Goal: Contribute content: Add original content to the website for others to see

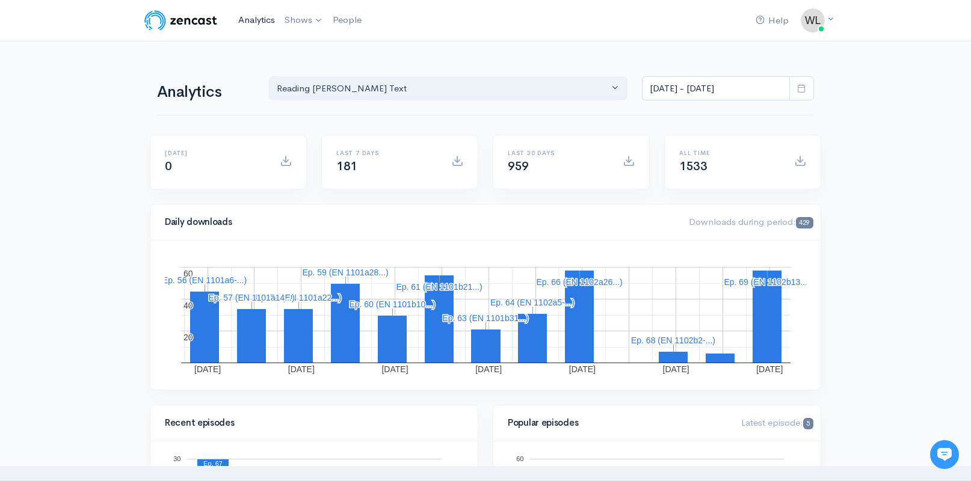
click at [247, 19] on link "Analytics" at bounding box center [256, 20] width 46 height 26
click at [800, 87] on icon at bounding box center [801, 88] width 9 height 9
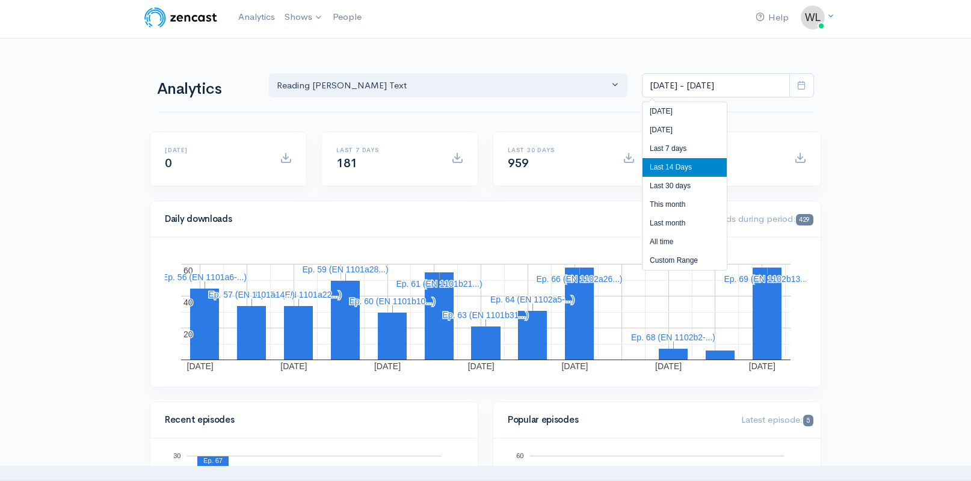
scroll to position [4, 0]
click at [671, 239] on li "All time" at bounding box center [684, 241] width 84 height 19
type input "[DATE] - [DATE]"
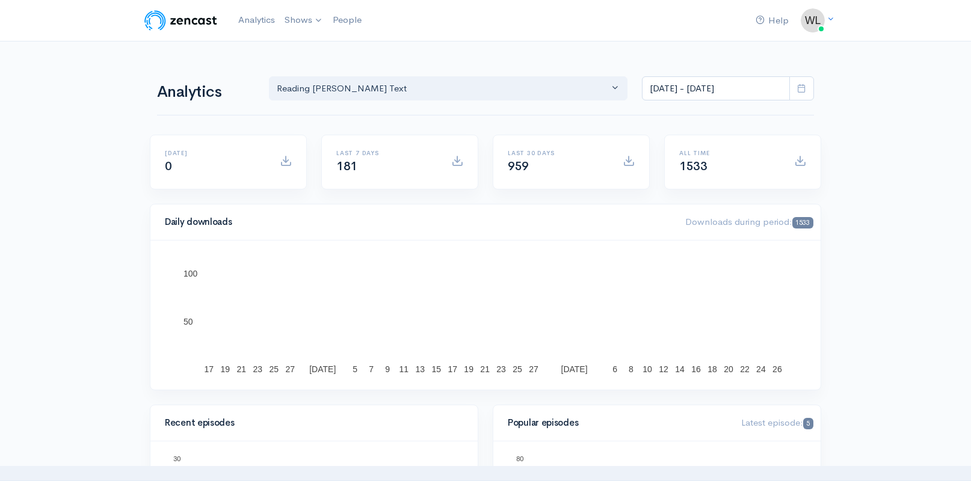
scroll to position [0, 0]
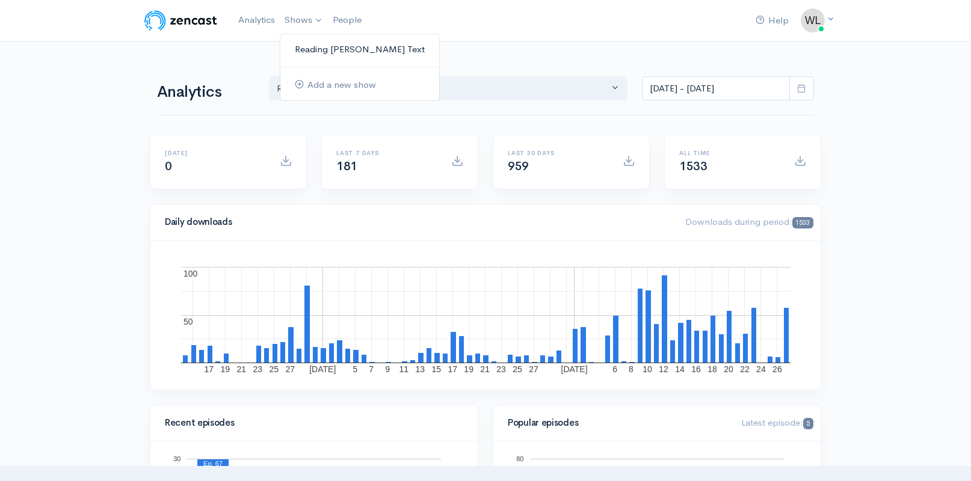
click at [306, 46] on link "Reading [PERSON_NAME] Text" at bounding box center [359, 49] width 159 height 21
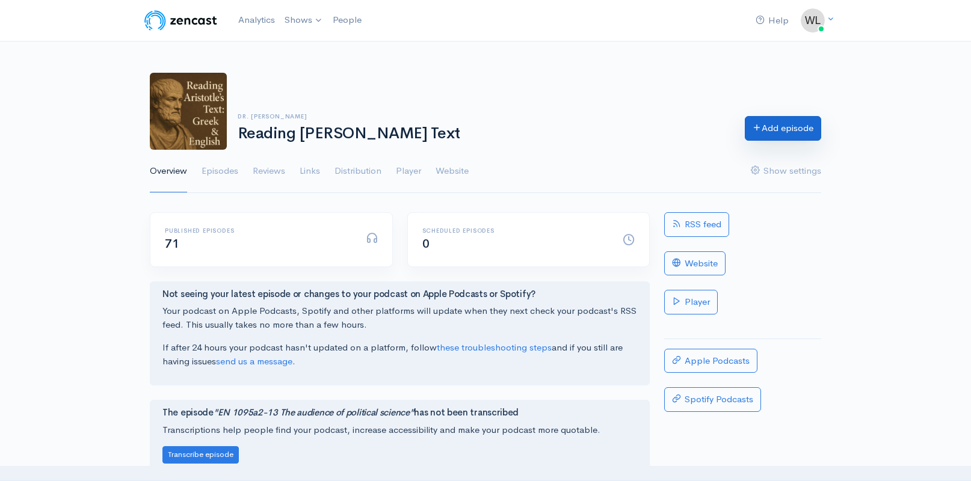
click at [803, 131] on link "Add episode" at bounding box center [783, 128] width 76 height 25
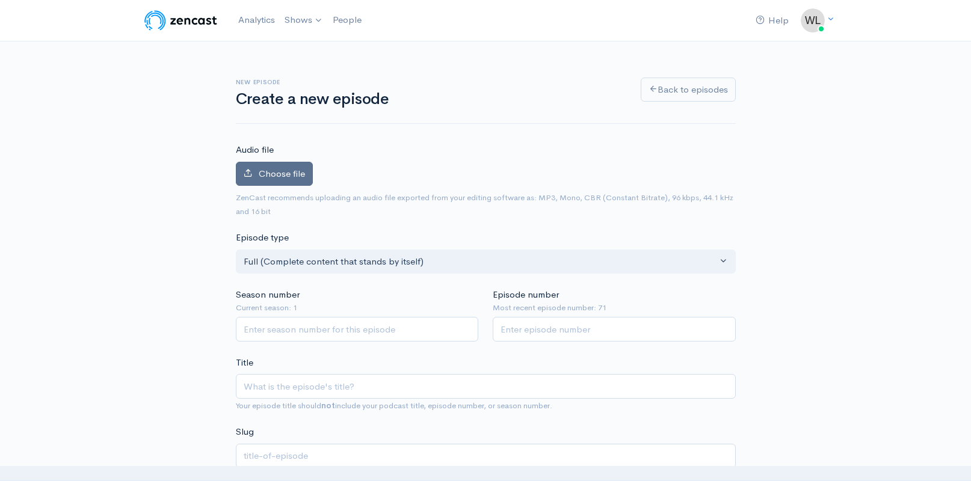
click at [290, 173] on span "Choose file" at bounding box center [282, 173] width 46 height 11
click at [0, 0] on input "Choose file" at bounding box center [0, 0] width 0 height 0
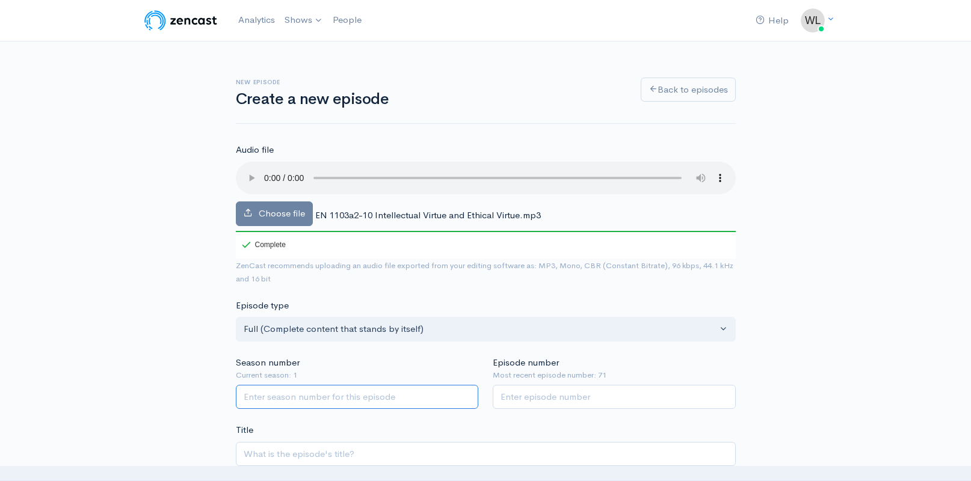
click at [403, 387] on input "Season number" at bounding box center [357, 397] width 243 height 25
type input "1"
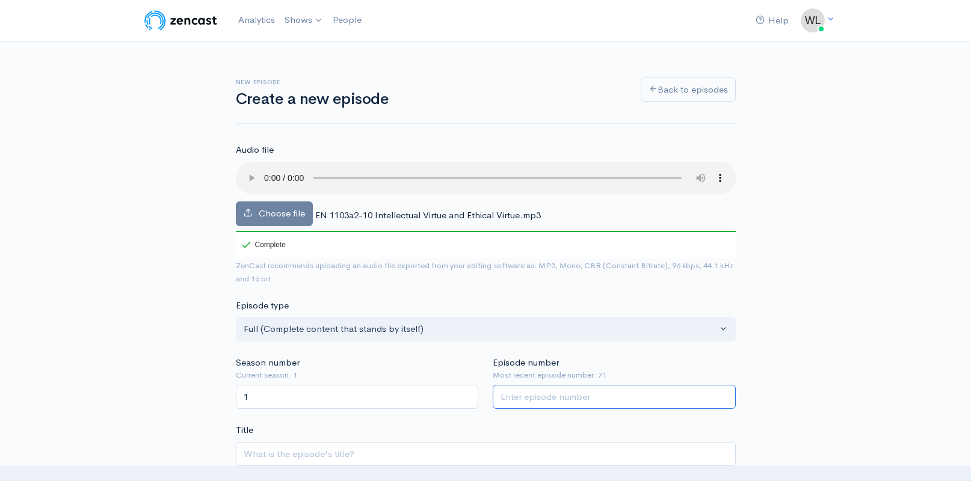
click at [600, 385] on input "Episode number" at bounding box center [614, 397] width 243 height 25
type input "72"
click at [403, 209] on span "EN 1103a2-10 Intellectual Virtue and Ethical Virtue.mp3" at bounding box center [428, 214] width 226 height 11
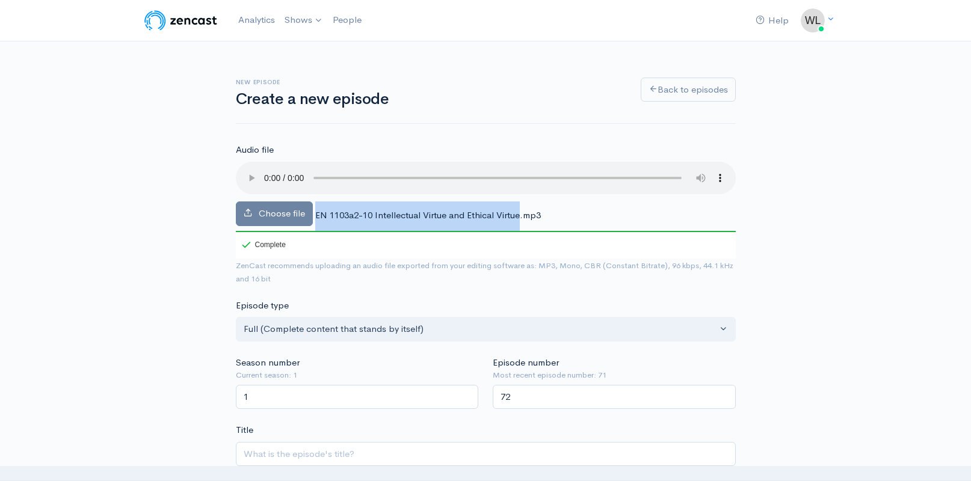
drag, startPoint x: 314, startPoint y: 200, endPoint x: 521, endPoint y: 203, distance: 206.9
click at [521, 203] on div "Choose file EN 1103a2-10 Intellectual Virtue and Ethical Virtue.mp3 100 Complete" at bounding box center [486, 210] width 500 height 97
copy div "EN 1103a2-10 Intellectual Virtue and Ethical Virtue"
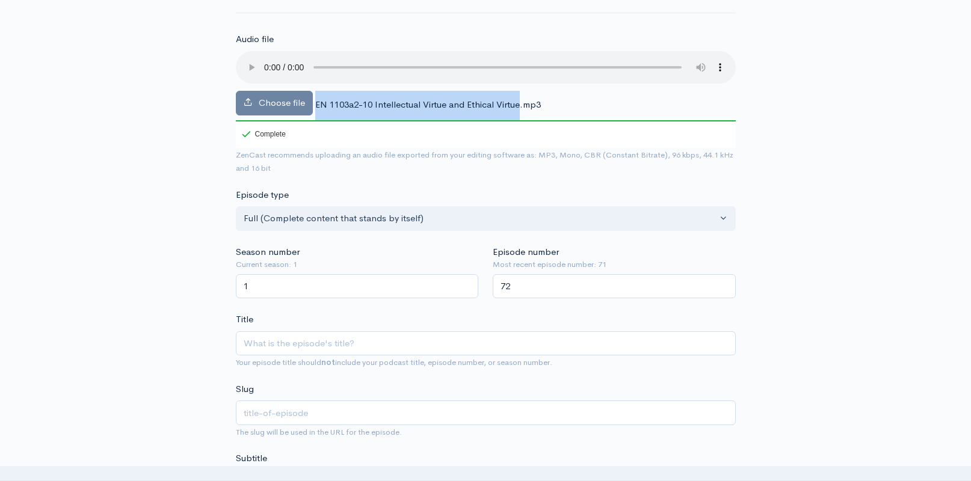
scroll to position [239, 0]
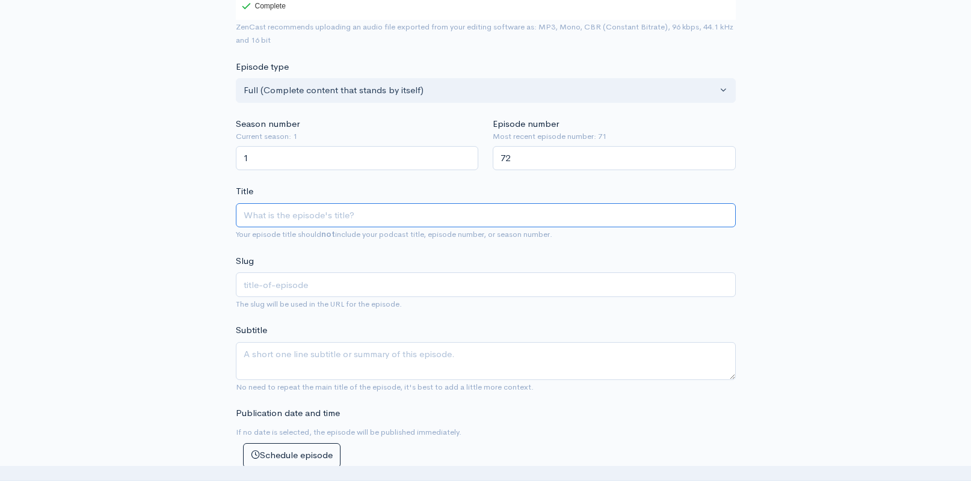
click at [401, 203] on input "Title" at bounding box center [486, 215] width 500 height 25
paste input "EN 1103a2-10 Intellectual Virtue and Ethical Virtue"
type input "EN 1103a2-10 Intellectual Virtue and Ethical Virtue"
type input "en-1103a2-10-intellectual-virtue-and-ethical-virtue"
type input "EN 1103a2-10 Intellectual Virtue and Ethical Virtue"
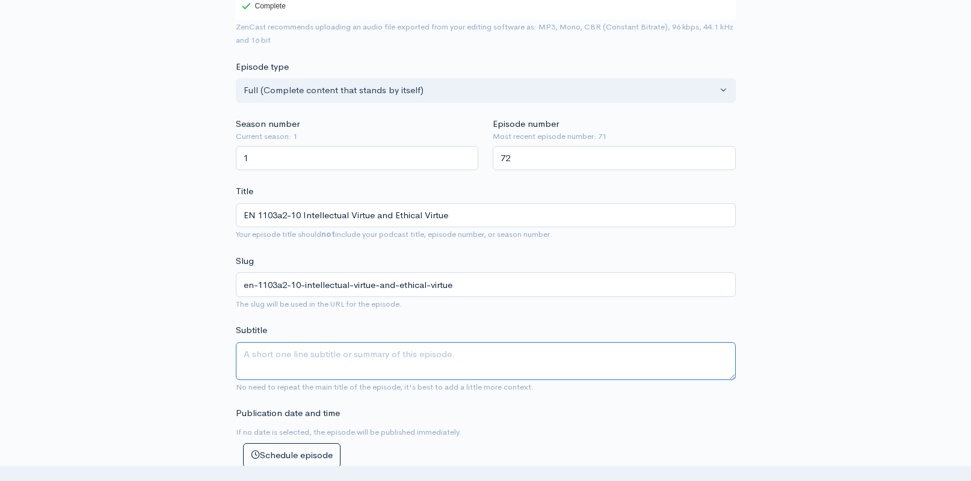
click at [379, 349] on textarea "Subtitle" at bounding box center [486, 361] width 500 height 38
type textarea "Virtues are praiseworthy"
click at [118, 300] on div "New episode Create a new episode Back to episodes Audio file Choose file EN 110…" at bounding box center [485, 465] width 971 height 1324
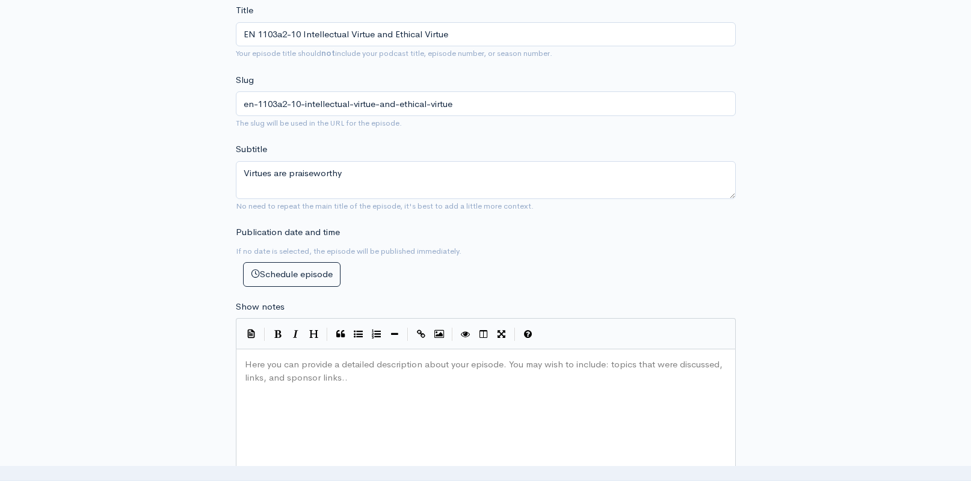
scroll to position [447, 0]
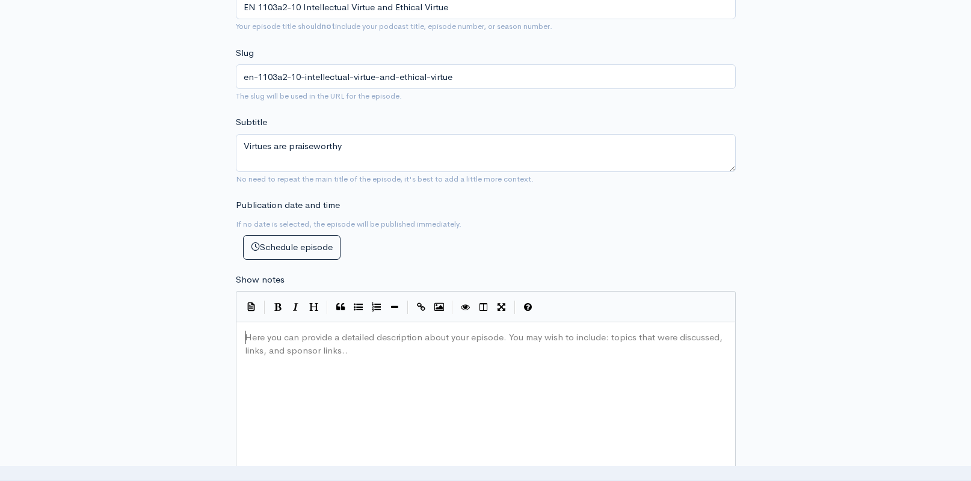
click at [364, 367] on div "Here you can provide a detailed description about your episode. You may wish to…" at bounding box center [500, 433] width 517 height 210
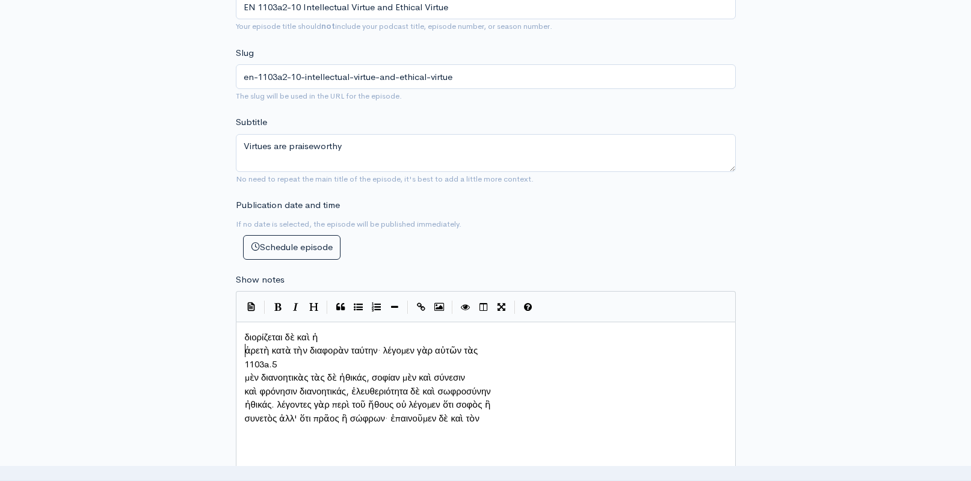
click at [246, 347] on span "ἀρετὴ κατὰ τὴν διαφορὰν ταύτην· λέγομεν γὰρ αὐτῶν τὰς" at bounding box center [361, 350] width 233 height 11
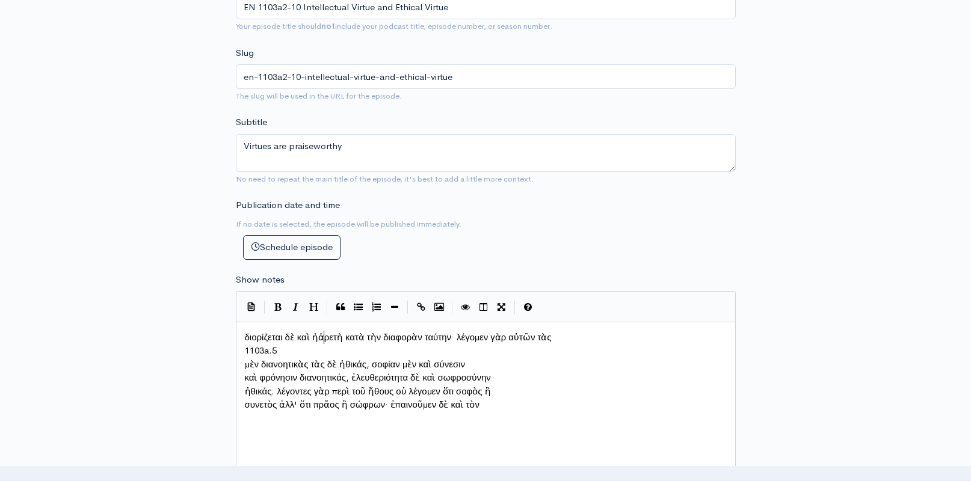
scroll to position [6, 2]
type textarea "1103a.5"
drag, startPoint x: 274, startPoint y: 345, endPoint x: 229, endPoint y: 344, distance: 44.5
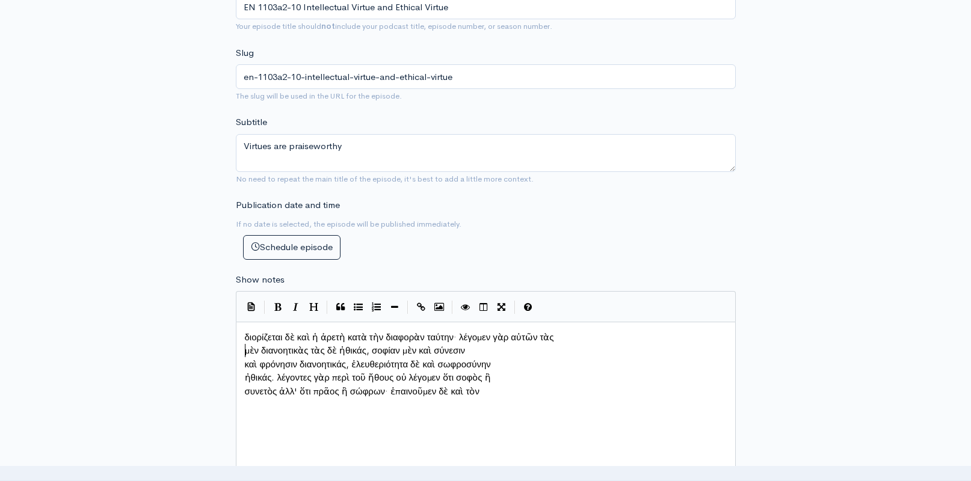
click at [245, 346] on span "μὲν διανοητικὰς τὰς δὲ ἠθικάς, σοφίαν μὲν καὶ σύνεσιν" at bounding box center [355, 350] width 221 height 11
click at [245, 360] on span "καὶ φρόνησιν διανοητικάς, ἐλευθεριότητα δὲ καὶ σωφροσύνην" at bounding box center [368, 363] width 246 height 11
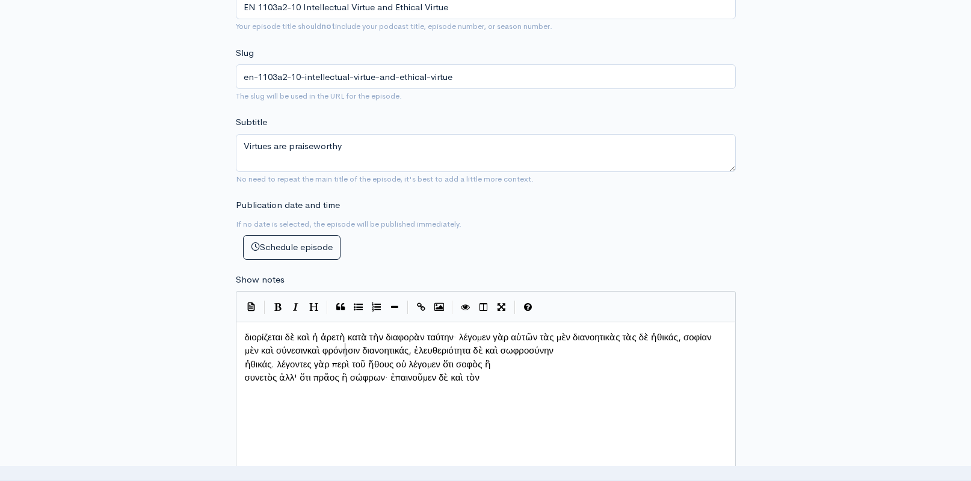
scroll to position [6, 2]
click at [244, 363] on pre "ἠθικάς. λέγοντες γὰρ περὶ τοῦ ἤθους οὐ λέγομεν ὅτι σοφὸς ἢ" at bounding box center [485, 365] width 487 height 14
click at [244, 372] on pre "συνετὸς ἀλλ' ὅτι πρᾶος ἢ σώφρων· ἐπαινοῦμεν δὲ καὶ τὸν" at bounding box center [485, 378] width 487 height 14
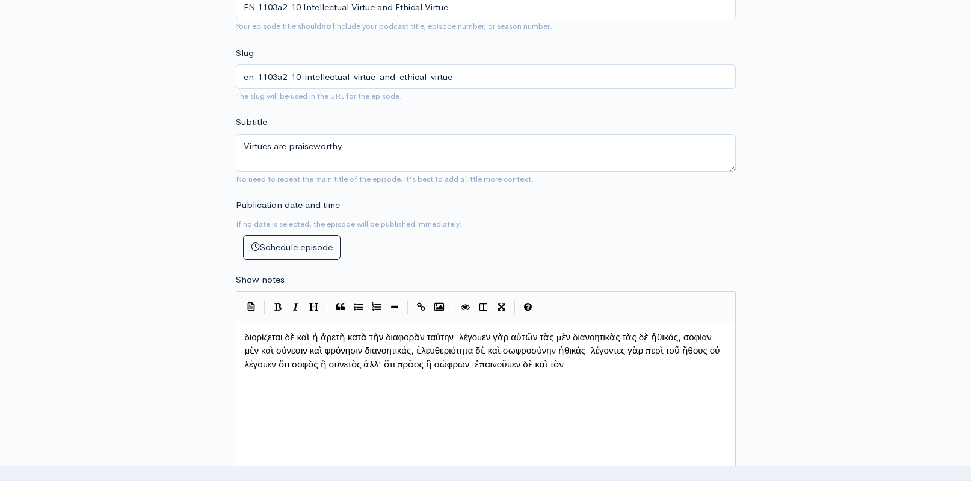
scroll to position [6, 2]
click at [708, 360] on pre "διορίζεται δὲ καὶ ἡ ἀρετὴ κατὰ τὴν διαφορὰν ταύτην· λέγομεν γὰρ αὐτῶν τὰς μὲν δ…" at bounding box center [485, 351] width 487 height 41
paste textarea
type textarea "1103a.10"
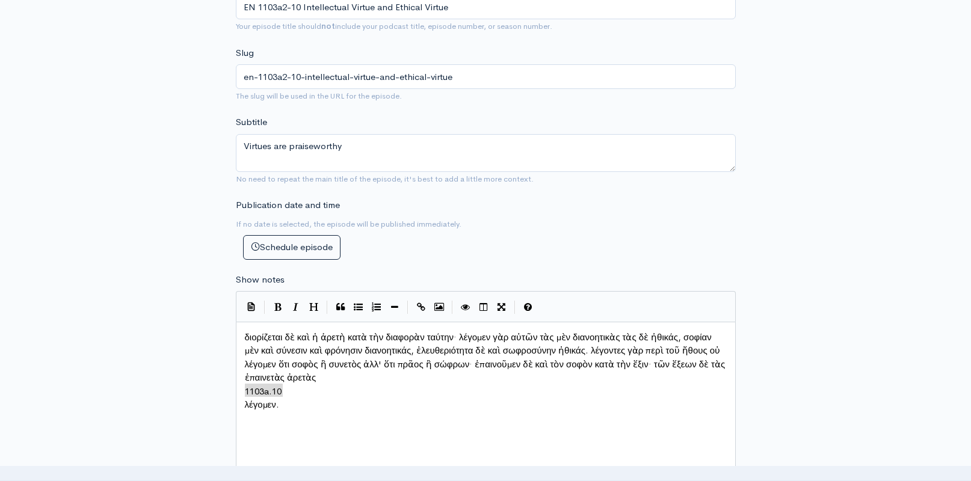
drag, startPoint x: 280, startPoint y: 381, endPoint x: 235, endPoint y: 379, distance: 45.1
click at [243, 385] on pre "λέγομεν." at bounding box center [485, 392] width 487 height 14
click at [319, 414] on div "x διορίζεται δὲ καὶ ἡ ἀρετὴ κατὰ τὴν διαφορὰν ταύτην· λέγομεν γὰρ αὐτῶν τὰς μὲν…" at bounding box center [500, 433] width 517 height 210
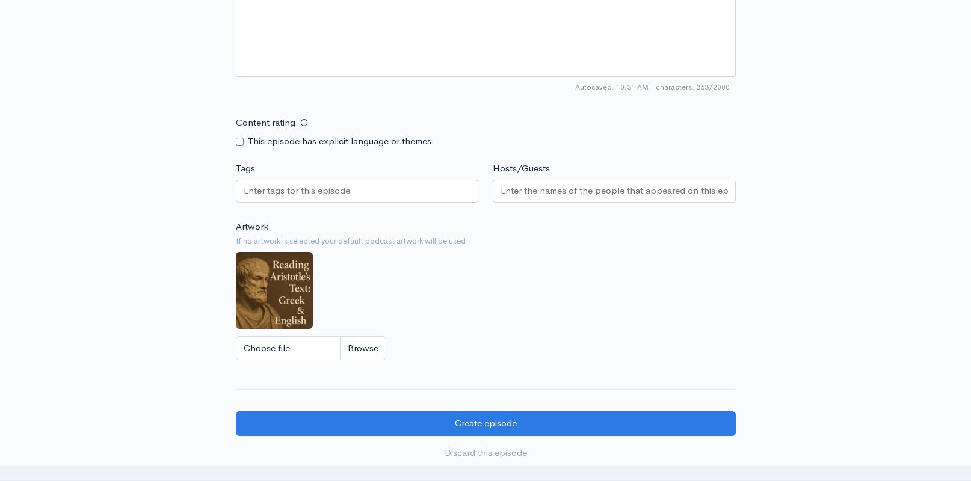
scroll to position [805, 0]
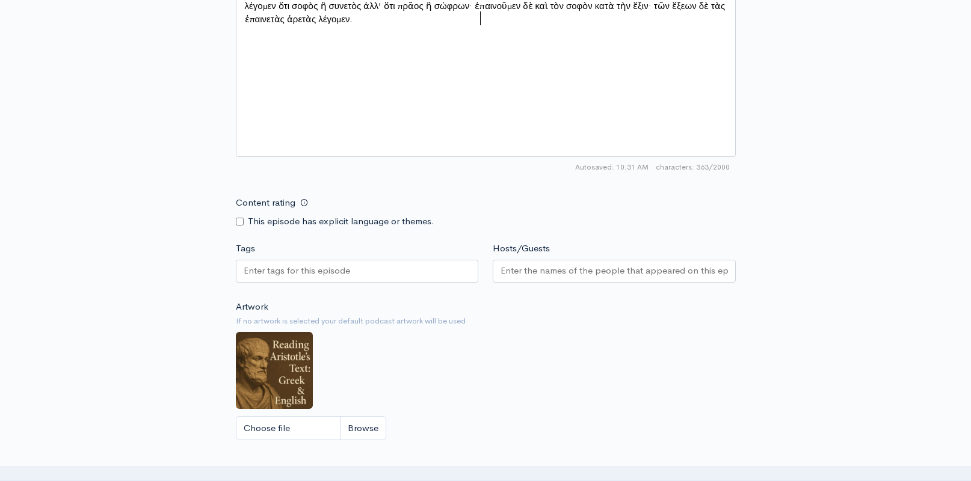
click at [324, 271] on input "Tags" at bounding box center [298, 271] width 108 height 14
type input "Virtues"
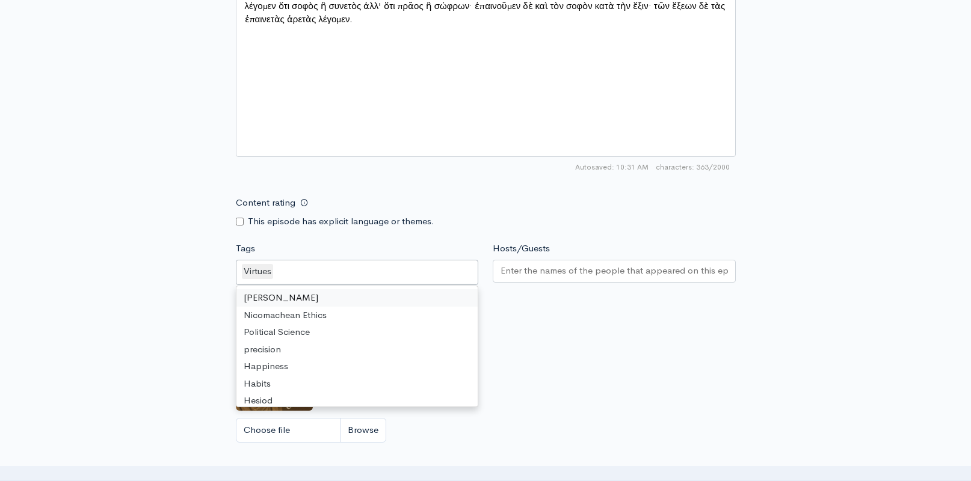
click at [567, 270] on input "Hosts/Guests" at bounding box center [613, 271] width 227 height 14
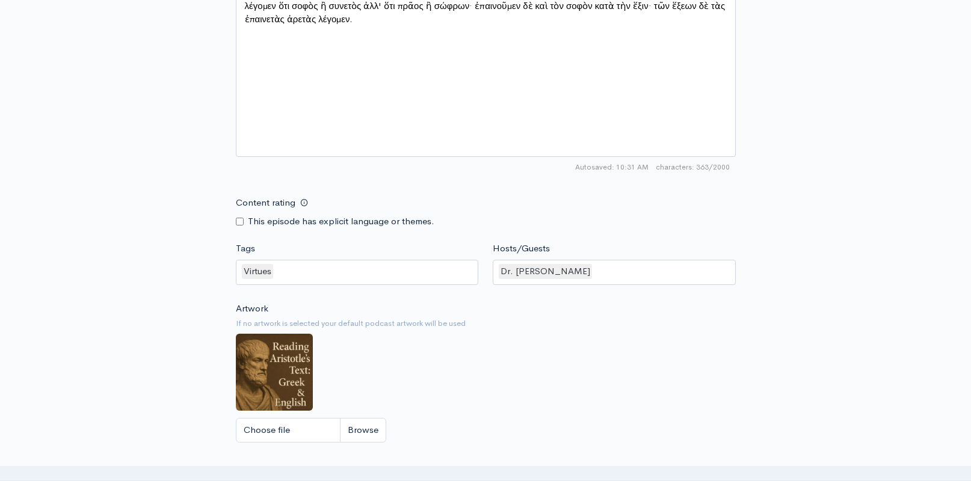
click at [531, 369] on div "Artwork If no artwork is selected your default podcast artwork will be used Cho…" at bounding box center [486, 376] width 500 height 148
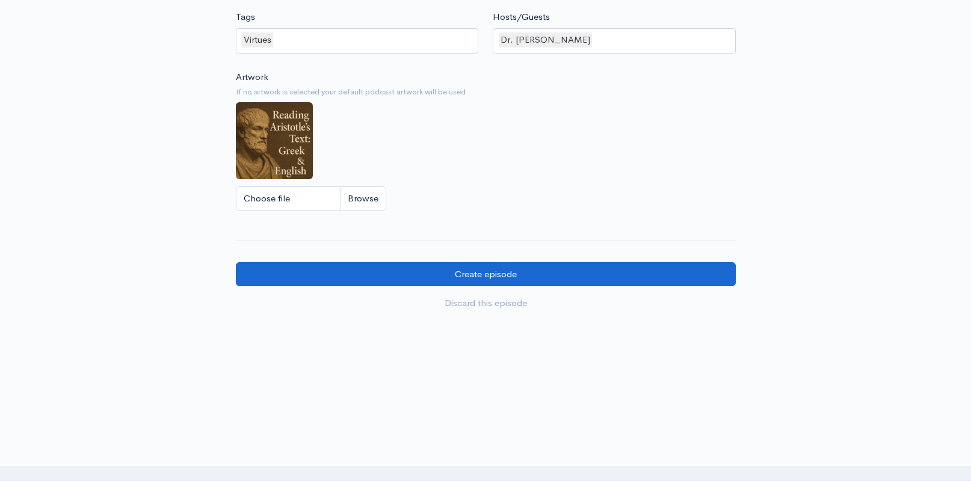
click at [462, 275] on input "Create episode" at bounding box center [486, 274] width 500 height 25
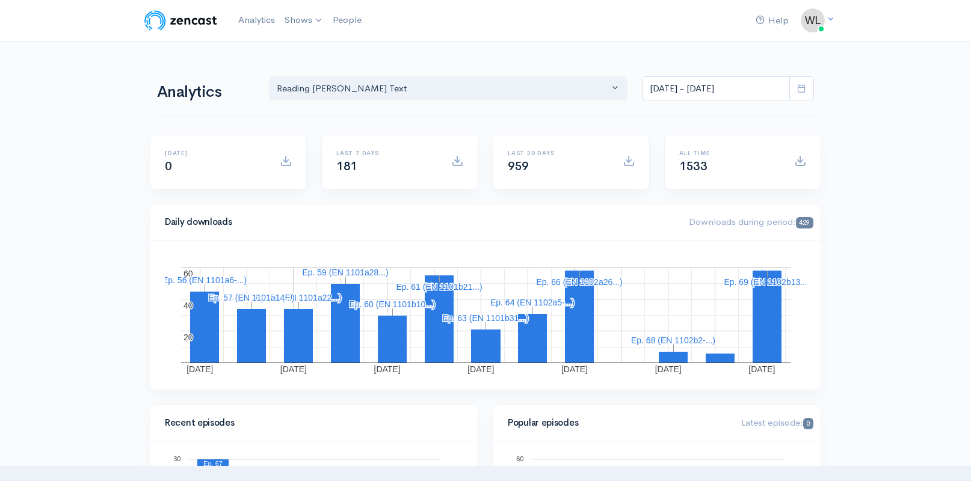
scroll to position [-1, 0]
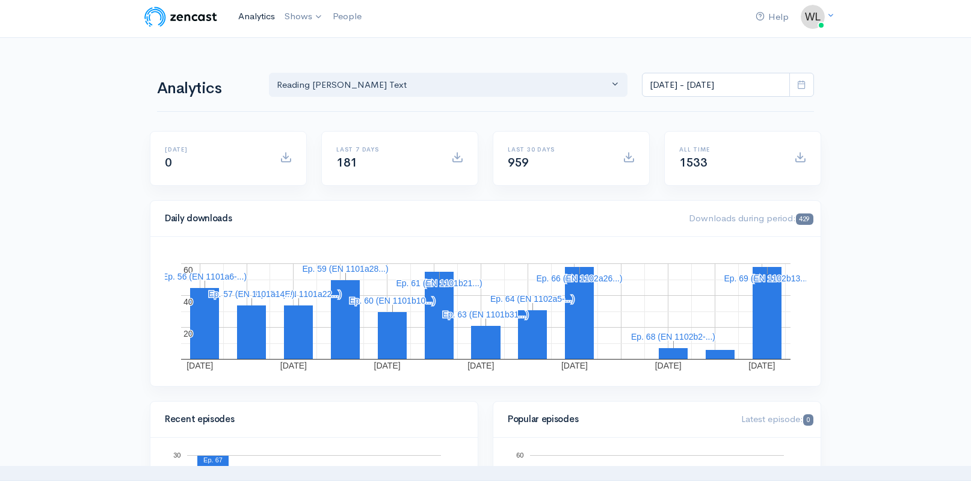
click at [254, 22] on link "Analytics" at bounding box center [256, 17] width 46 height 26
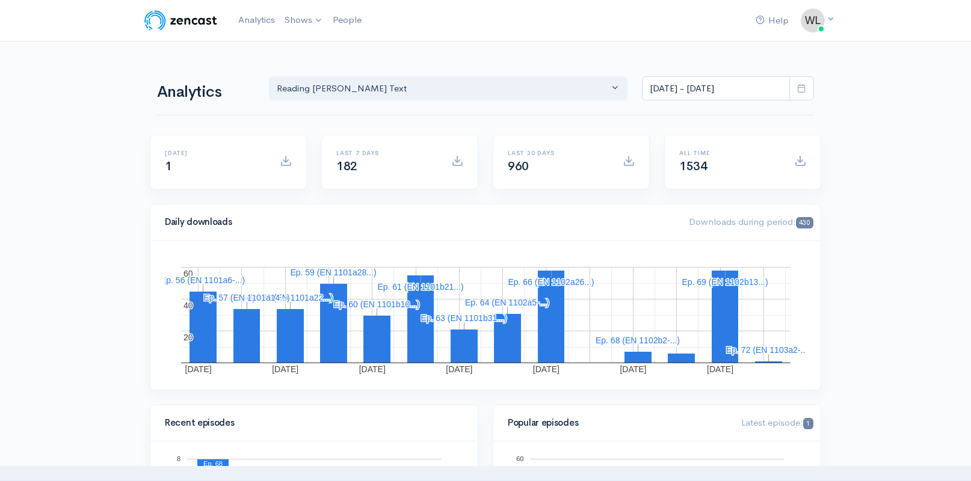
scroll to position [0, 0]
click at [799, 91] on icon at bounding box center [801, 88] width 9 height 9
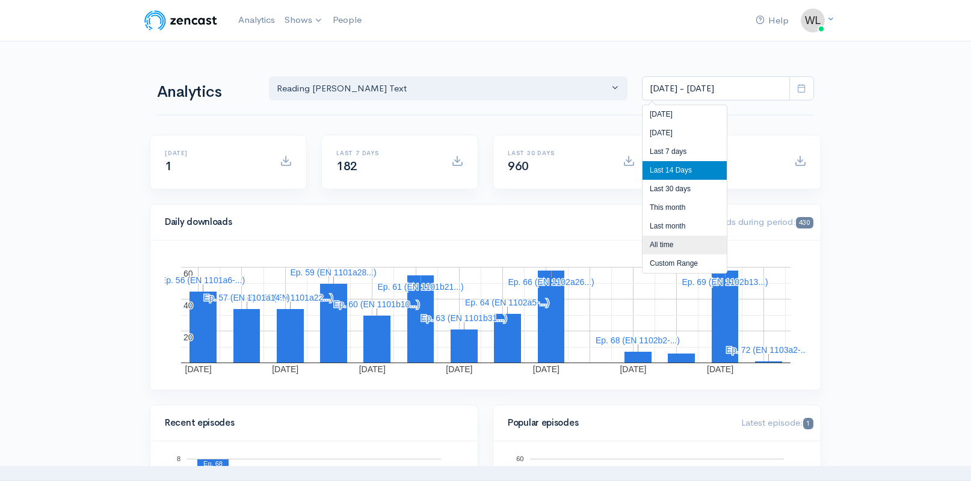
click at [673, 247] on li "All time" at bounding box center [684, 245] width 84 height 19
type input "[DATE] - [DATE]"
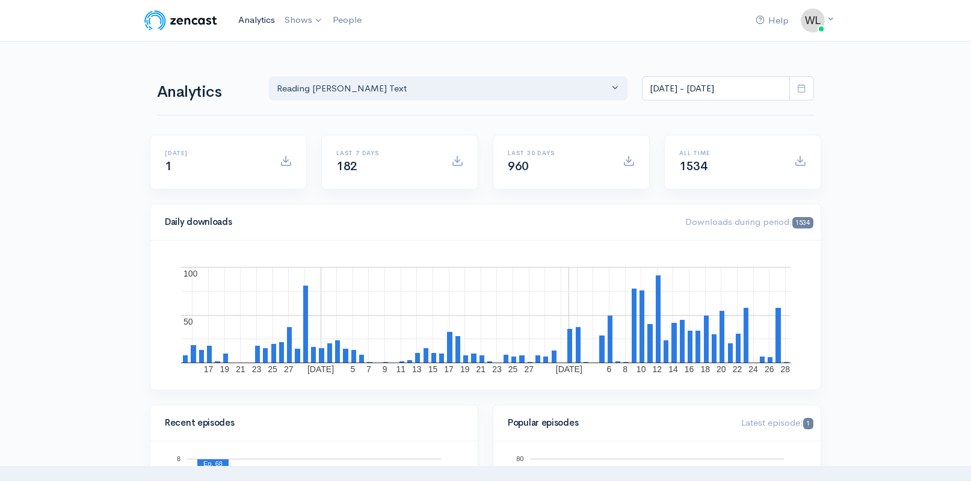
click at [254, 20] on link "Analytics" at bounding box center [256, 20] width 46 height 26
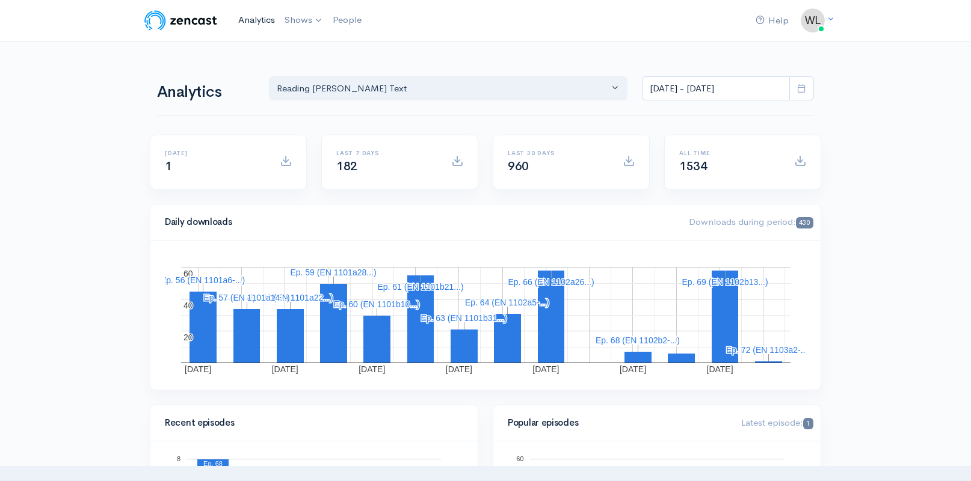
click at [253, 22] on link "Analytics" at bounding box center [256, 20] width 46 height 26
click at [254, 20] on link "Analytics" at bounding box center [256, 20] width 46 height 26
click at [256, 18] on link "Analytics" at bounding box center [256, 20] width 46 height 26
click at [245, 19] on link "Analytics" at bounding box center [256, 20] width 46 height 26
click at [803, 88] on icon at bounding box center [801, 88] width 9 height 9
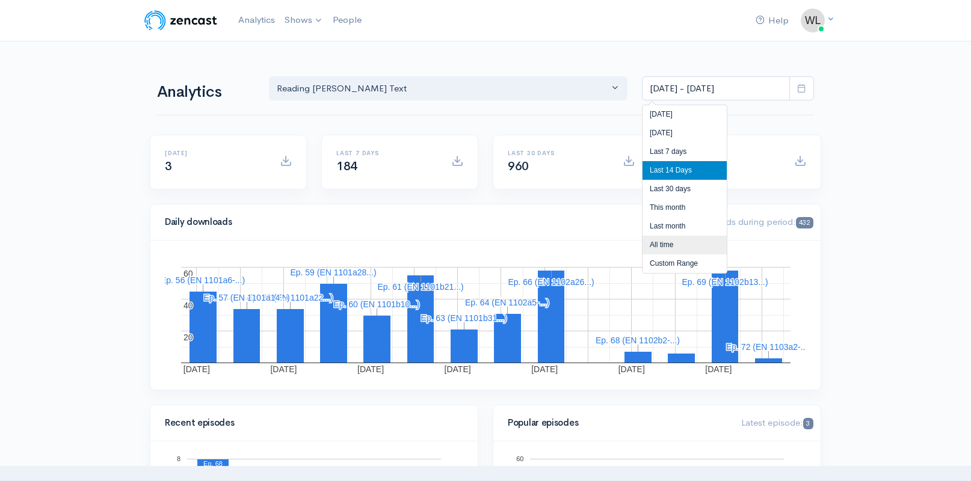
click at [677, 243] on li "All time" at bounding box center [684, 245] width 84 height 19
type input "[DATE] - [DATE]"
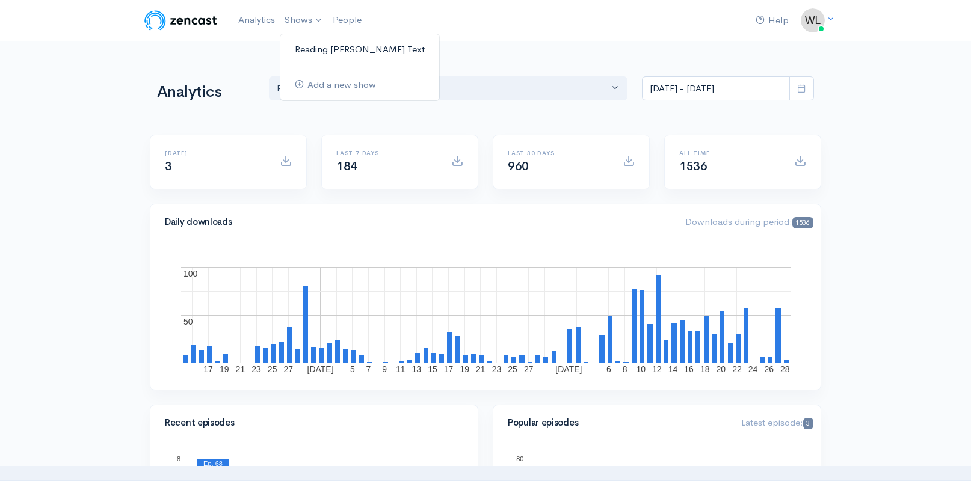
click at [316, 48] on link "Reading [PERSON_NAME] Text" at bounding box center [359, 49] width 159 height 21
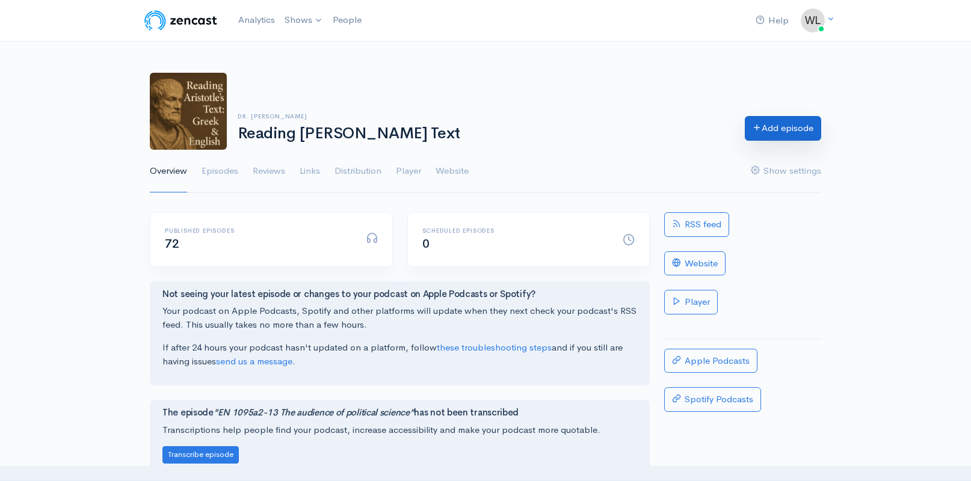
click at [778, 132] on link "Add episode" at bounding box center [783, 128] width 76 height 25
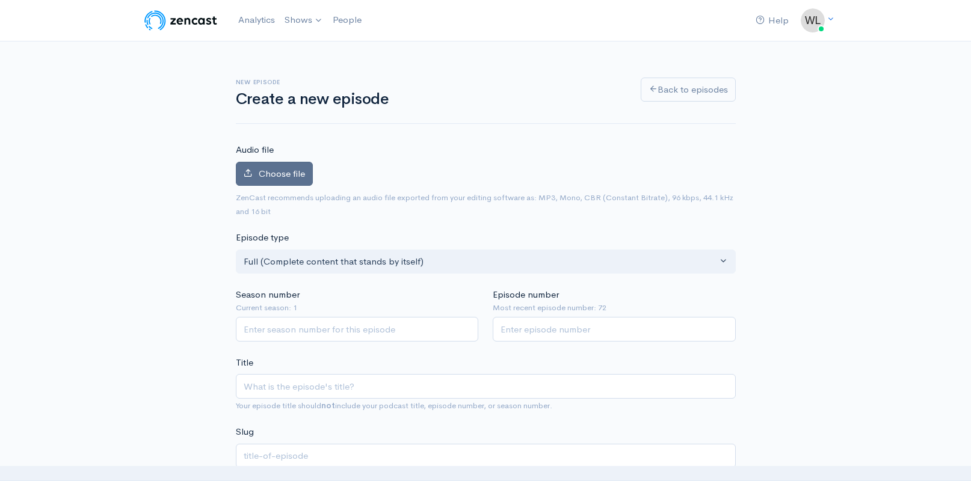
click at [280, 176] on span "Choose file" at bounding box center [282, 173] width 46 height 11
click at [0, 0] on input "Choose file" at bounding box center [0, 0] width 0 height 0
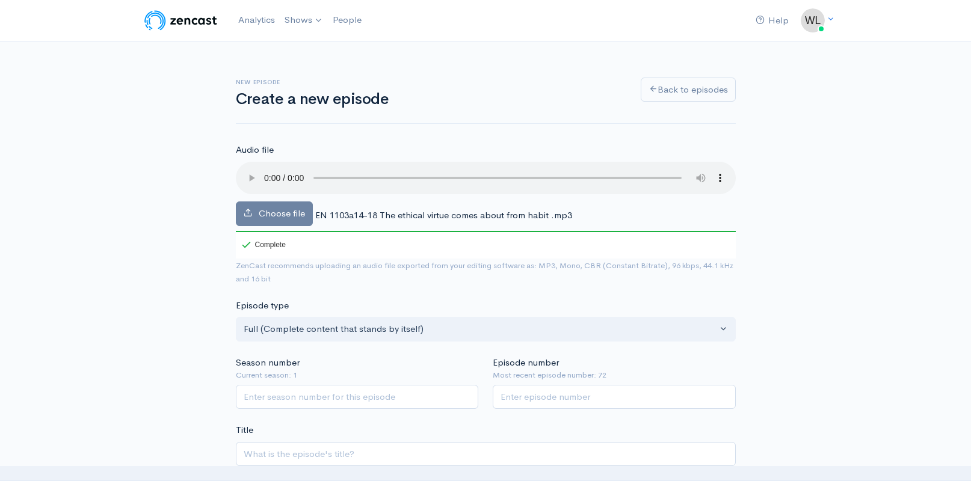
click at [437, 209] on span "EN 1103a14-18 The ethical virtue comes about from habit .mp3" at bounding box center [443, 214] width 257 height 11
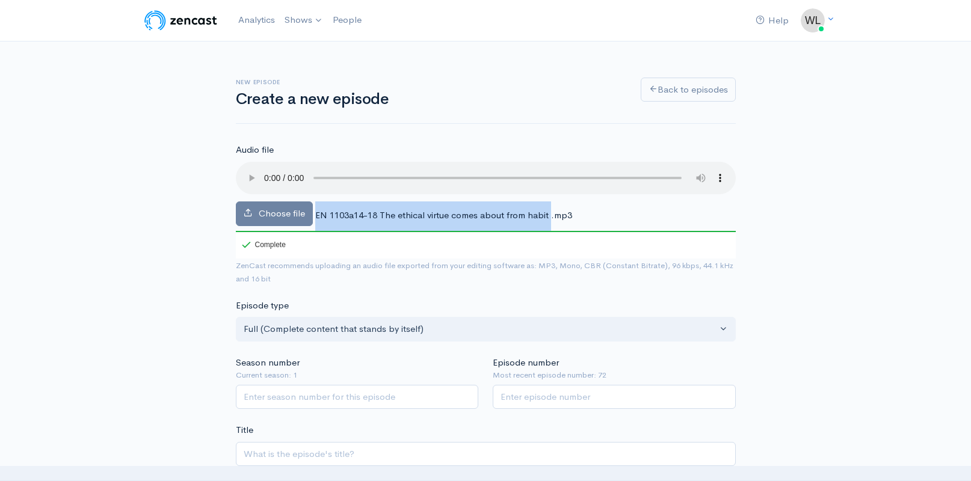
drag, startPoint x: 315, startPoint y: 199, endPoint x: 550, endPoint y: 196, distance: 235.2
click at [550, 209] on span "EN 1103a14-18 The ethical virtue comes about from habit .mp3" at bounding box center [443, 214] width 257 height 11
copy div "EN 1103a14-18 The ethical virtue comes about from habit"
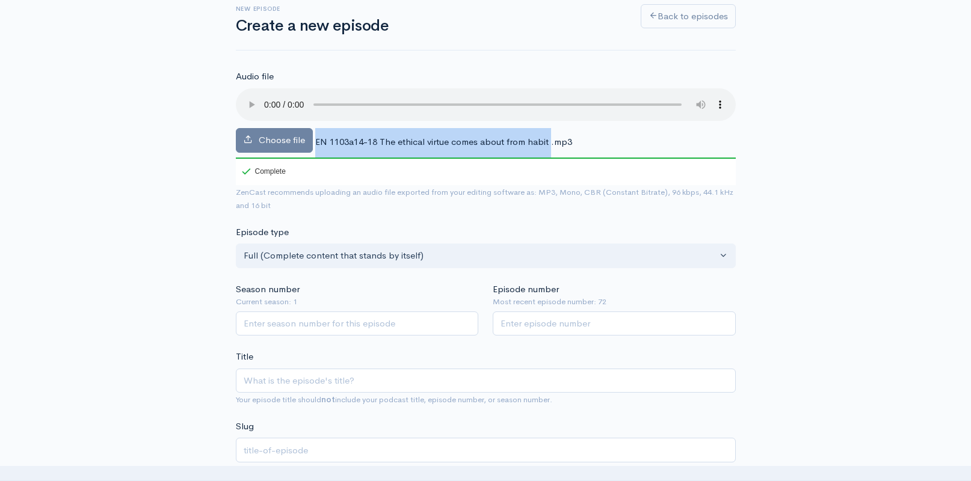
scroll to position [76, 0]
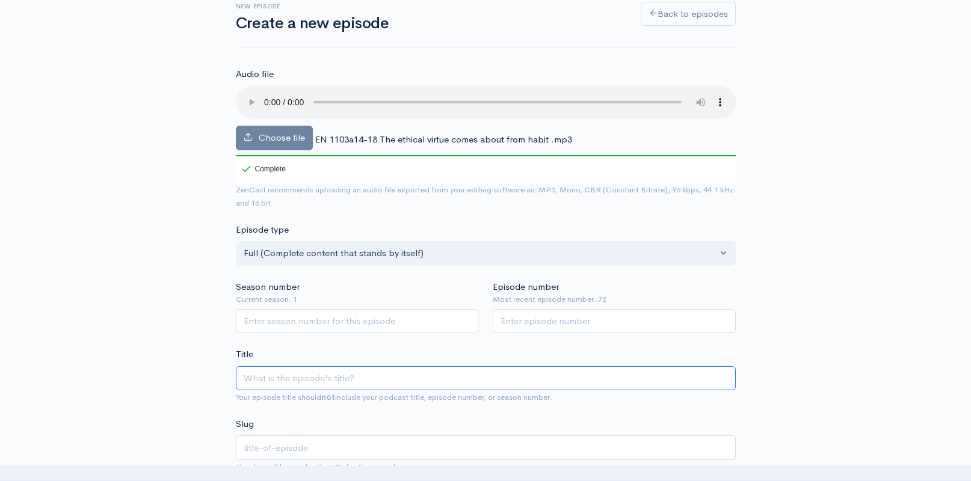
click at [407, 366] on input "Title" at bounding box center [486, 378] width 500 height 25
paste input "EN 1103a14-18 The ethical virtue comes about from habit"
type input "EN 1103a14-18 The ethical virtue comes about from habit"
type input "en-1103a14-18-the-ethical-virtue-comes-about-from-habit"
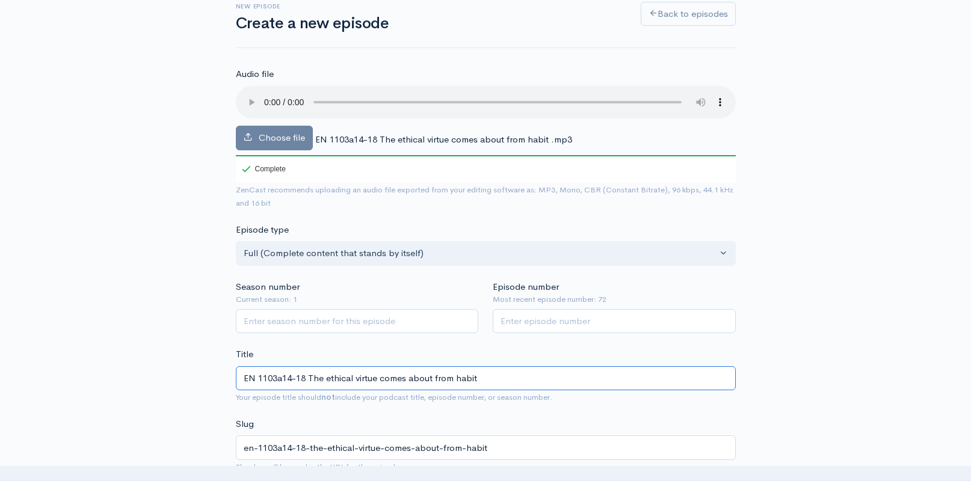
type input "EN 1103a14-18 The ethical virtue comes about from habit"
click at [404, 309] on input "Season number" at bounding box center [357, 321] width 243 height 25
type input "1"
click at [561, 309] on input "Episode number" at bounding box center [614, 321] width 243 height 25
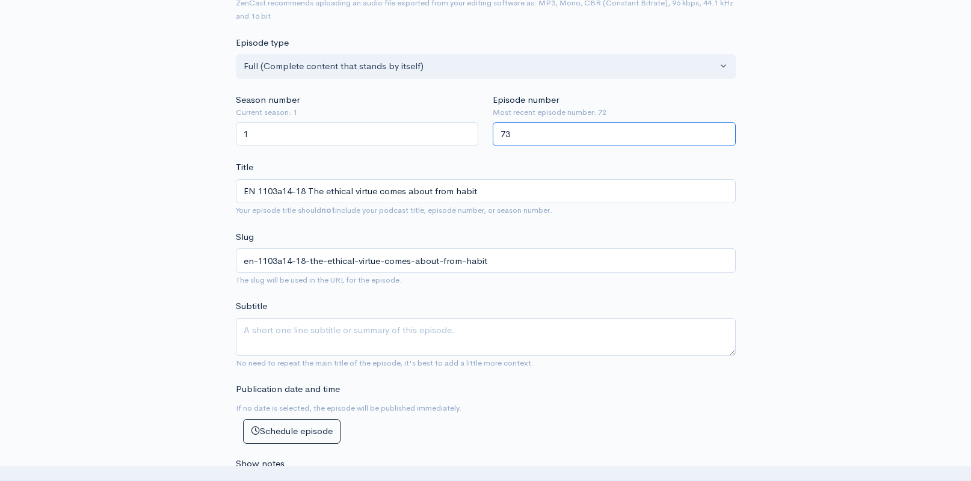
type input "73"
click at [429, 319] on textarea "Subtitle" at bounding box center [486, 337] width 500 height 38
click at [455, 337] on textarea "The ethical virtue has its name from ethos" at bounding box center [486, 337] width 500 height 38
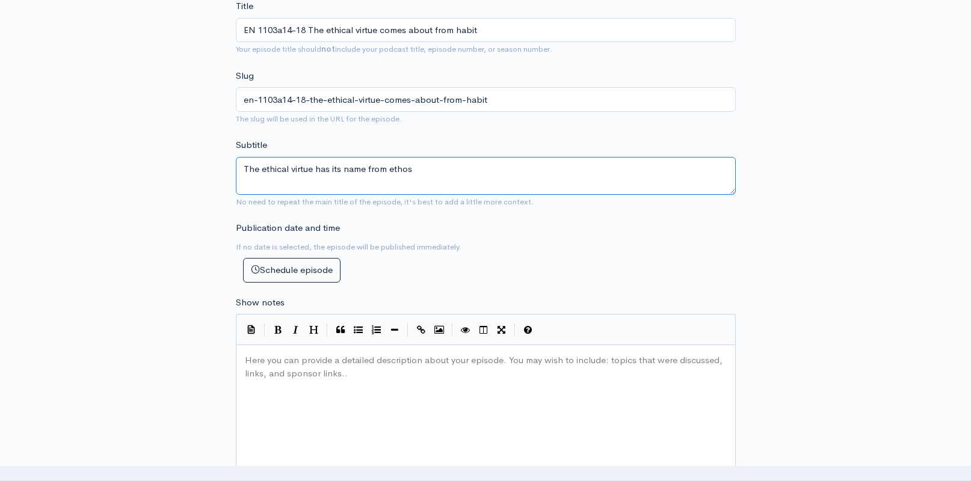
type textarea "The ethical virtue has its name from ethos"
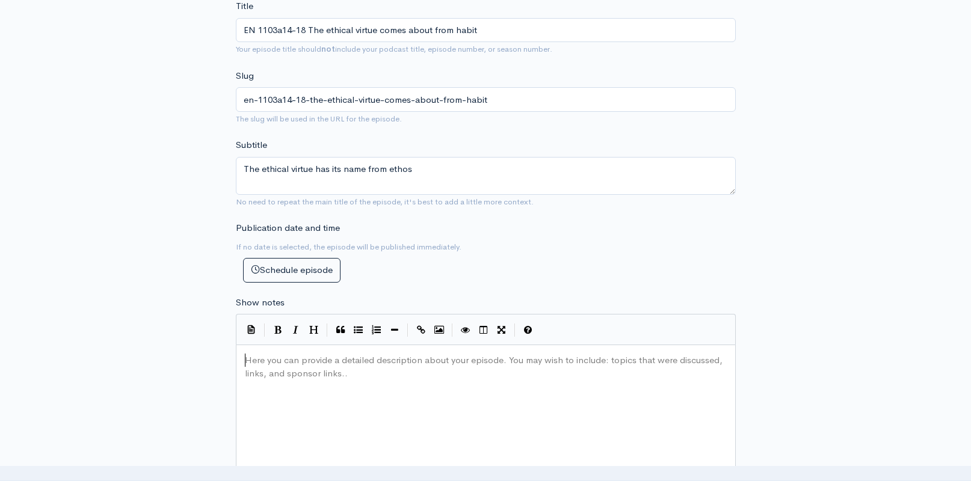
click at [376, 402] on div "Here you can provide a detailed description about your episode. You may wish to…" at bounding box center [500, 456] width 517 height 210
click at [387, 412] on div "Here you can provide a detailed description about your episode. You may wish to…" at bounding box center [500, 456] width 517 height 210
paste textarea ".15"
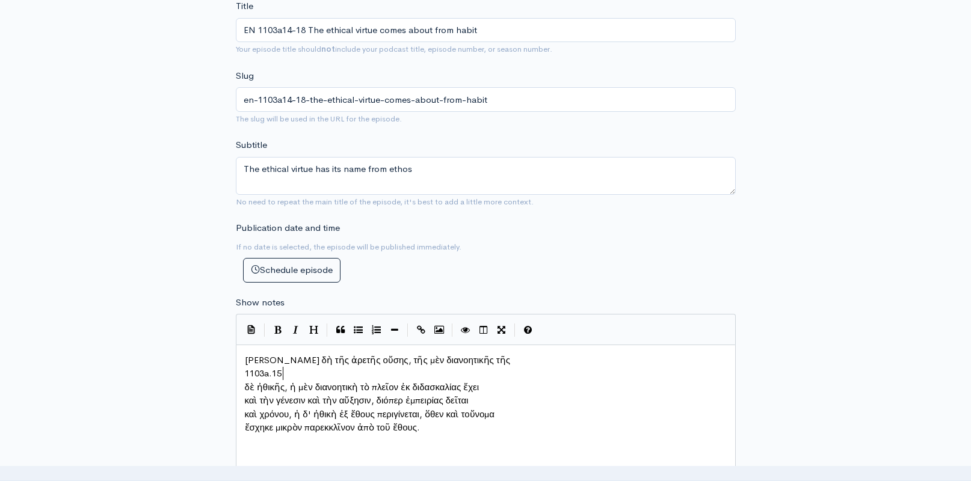
type textarea "1103a.15"
drag, startPoint x: 291, startPoint y: 370, endPoint x: 220, endPoint y: 369, distance: 71.6
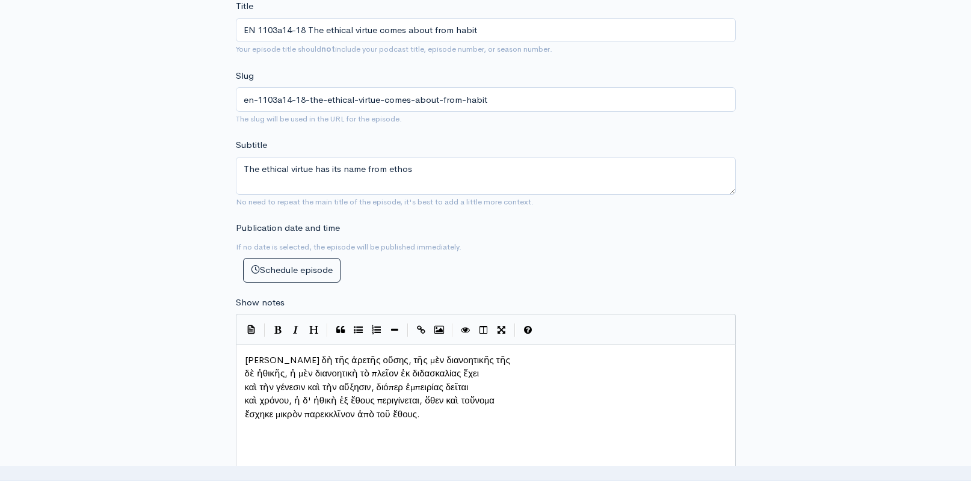
click at [245, 369] on span "δὲ ἠθικῆς, ἡ μὲν διανοητικὴ τὸ πλεῖον ἐκ διδασκαλίας ἔχει" at bounding box center [362, 372] width 235 height 11
click at [244, 394] on pre "καὶ χρόνου, ἡ δ' ἠθικὴ ἐξ ἔθους περιγίνεται, ὅθεν καὶ τοὔνομα" at bounding box center [485, 401] width 487 height 14
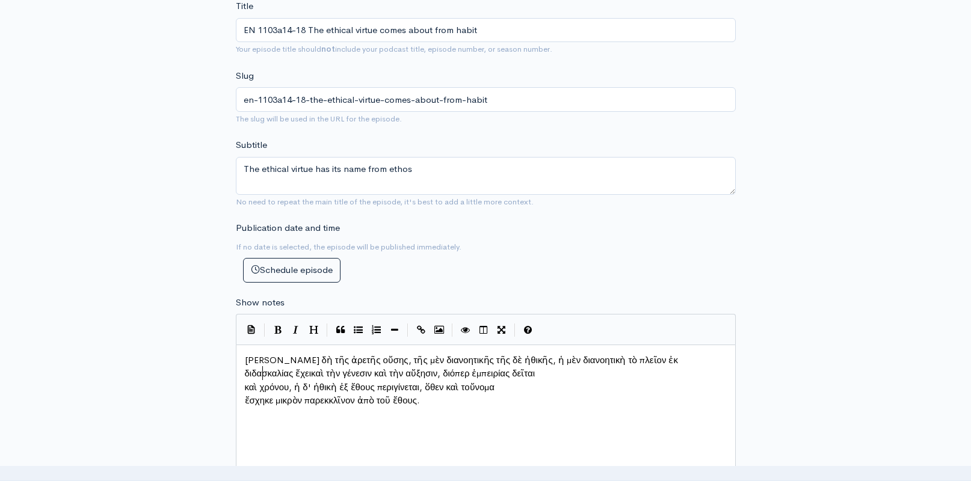
scroll to position [6, 2]
click at [243, 384] on pre "καὶ χρόνου, ἡ δ' ἠθικὴ ἐξ ἔθους περιγίνεται, ὅθεν καὶ τοὔνομα" at bounding box center [485, 388] width 487 height 14
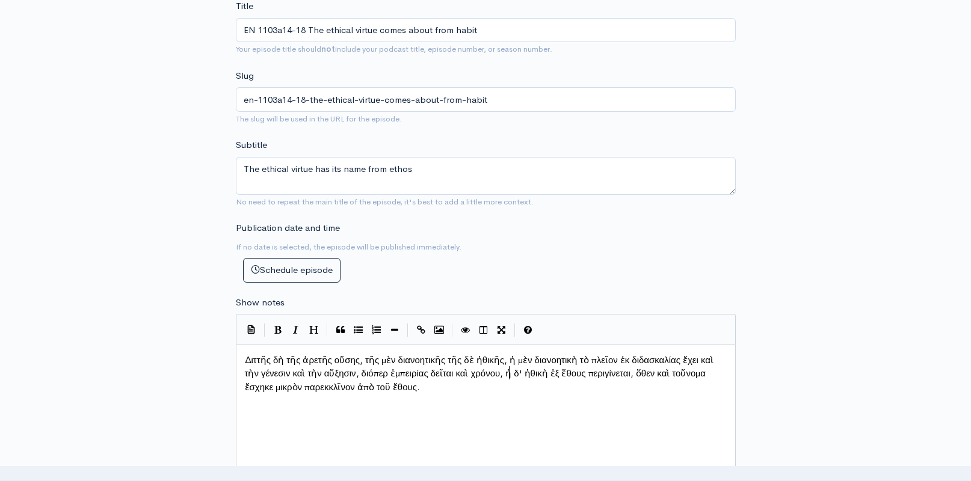
scroll to position [6, 2]
click at [242, 394] on pre "ἔσχηκε μικρὸν παρεκκλῖνον ἀπὸ τοῦ ἔθους." at bounding box center [485, 388] width 487 height 14
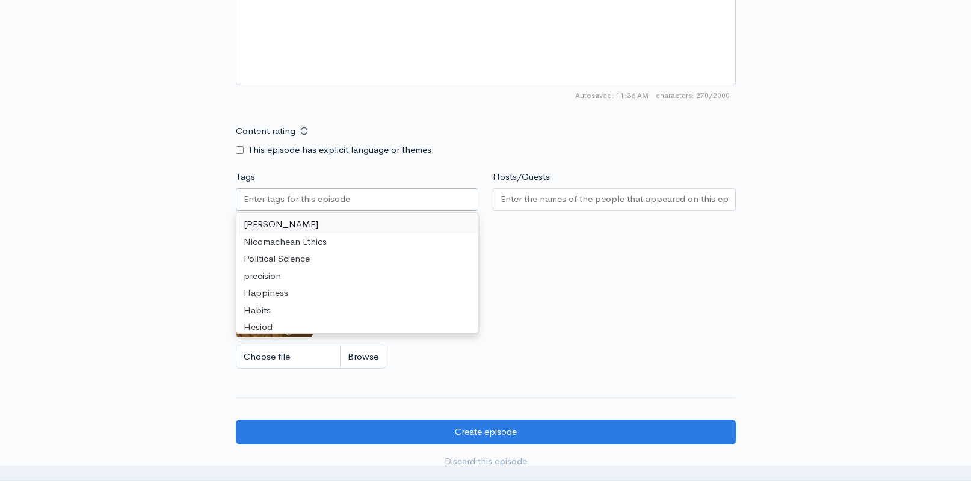
click at [324, 194] on input "Tags" at bounding box center [298, 199] width 108 height 14
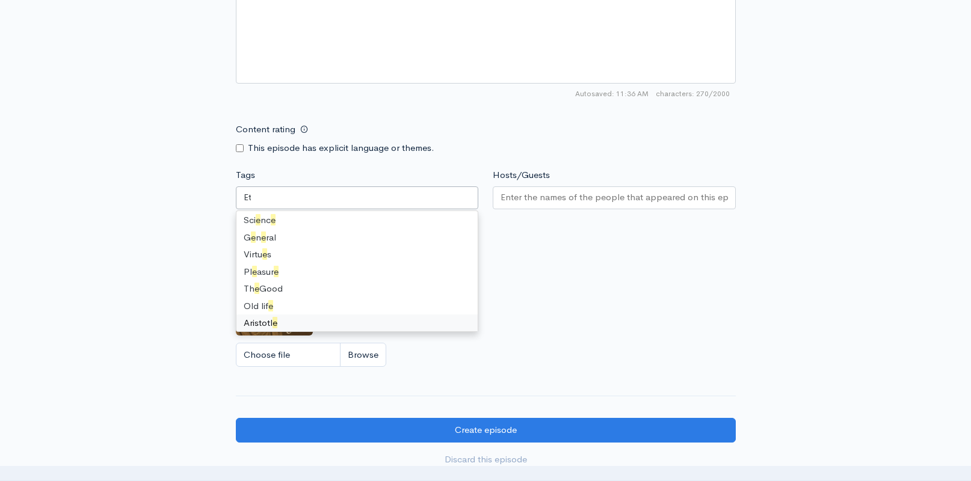
scroll to position [0, 0]
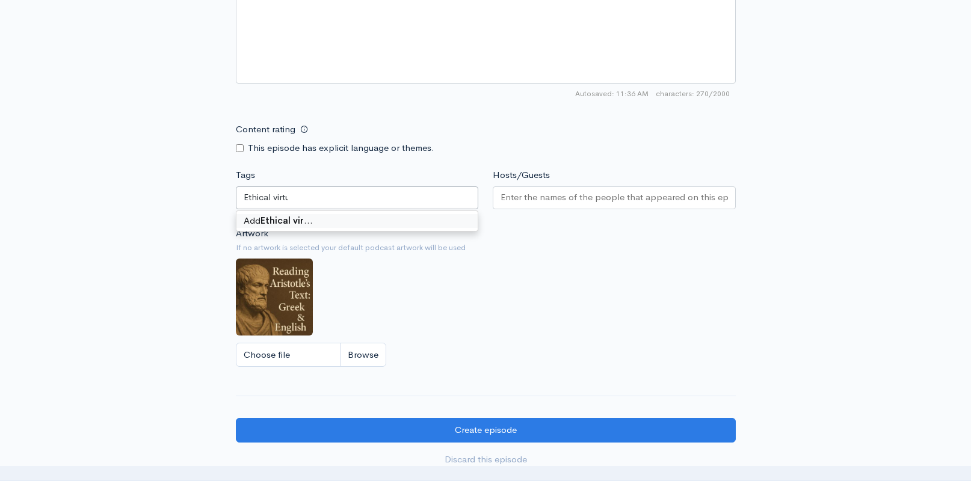
type input "Ethical virtue"
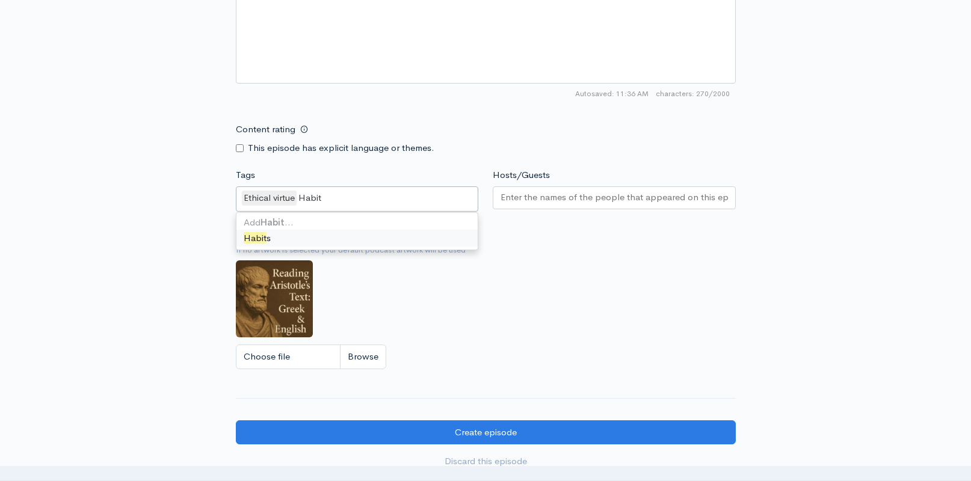
type input "Habits"
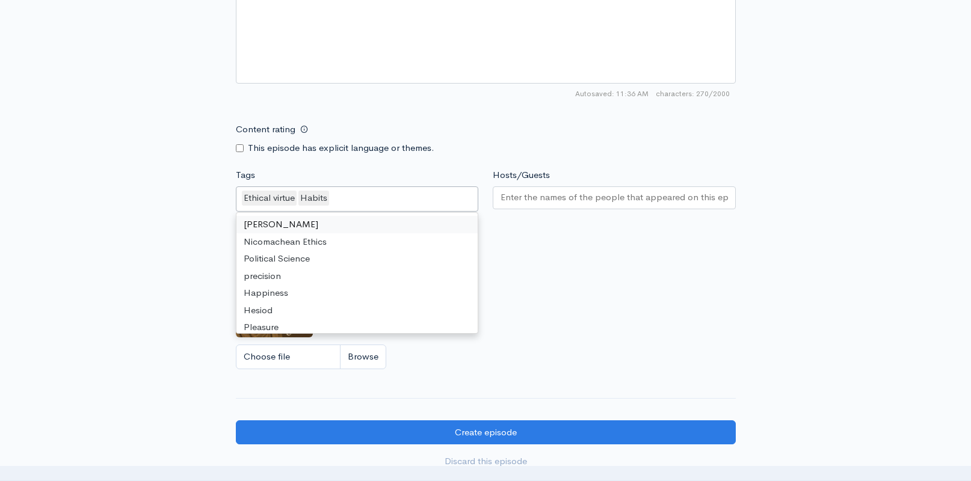
click at [529, 200] on div at bounding box center [614, 197] width 243 height 23
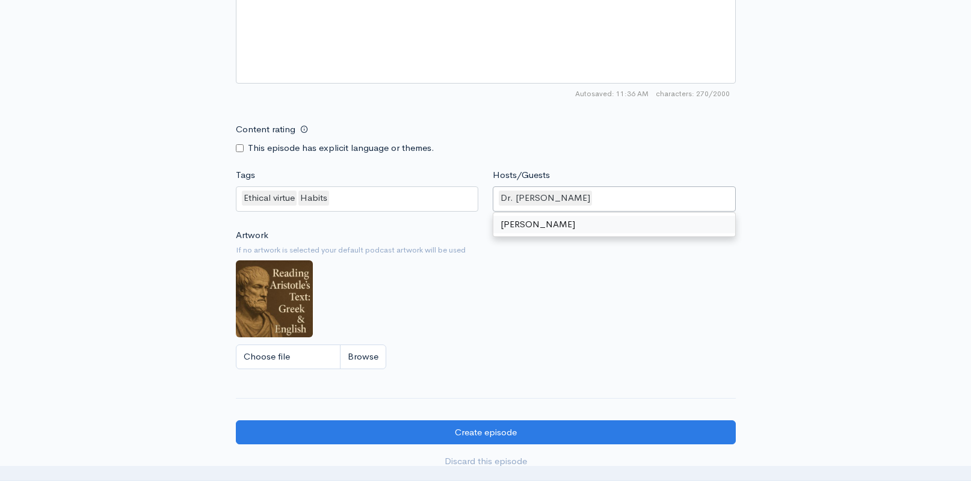
click at [506, 281] on div "Artwork If no artwork is selected your default podcast artwork will be used Cho…" at bounding box center [486, 303] width 500 height 148
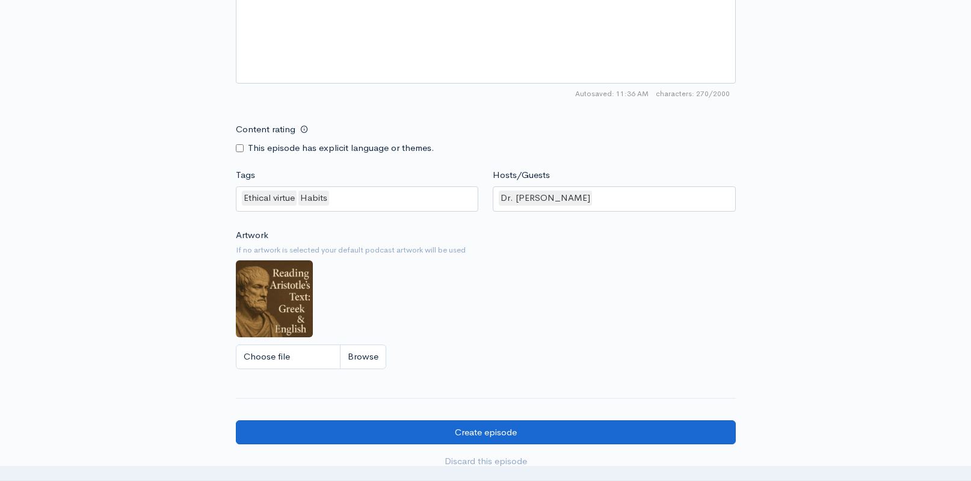
click at [553, 427] on input "Create episode" at bounding box center [486, 432] width 500 height 25
